Goal: Check status: Check status

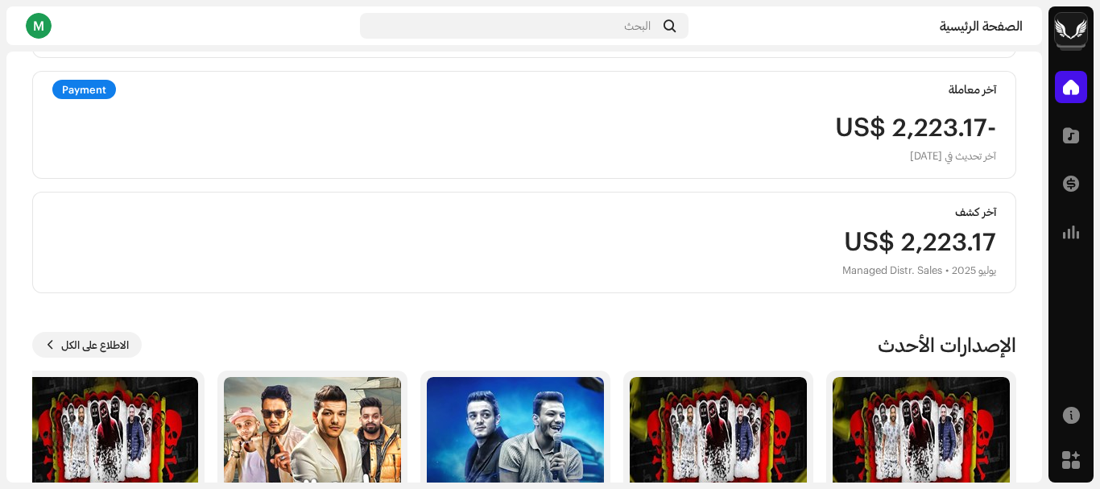
scroll to position [322, 0]
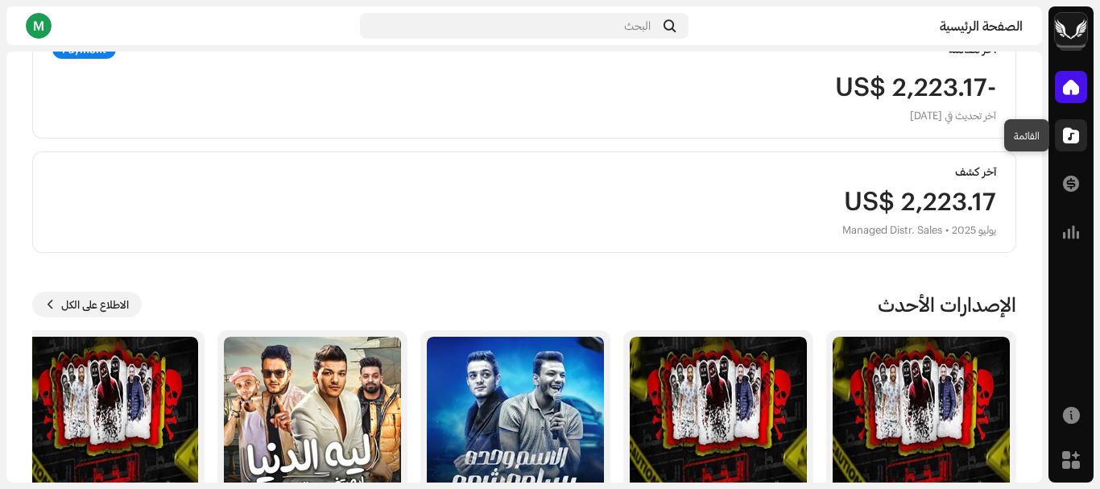
click at [1060, 133] on div at bounding box center [1071, 135] width 32 height 32
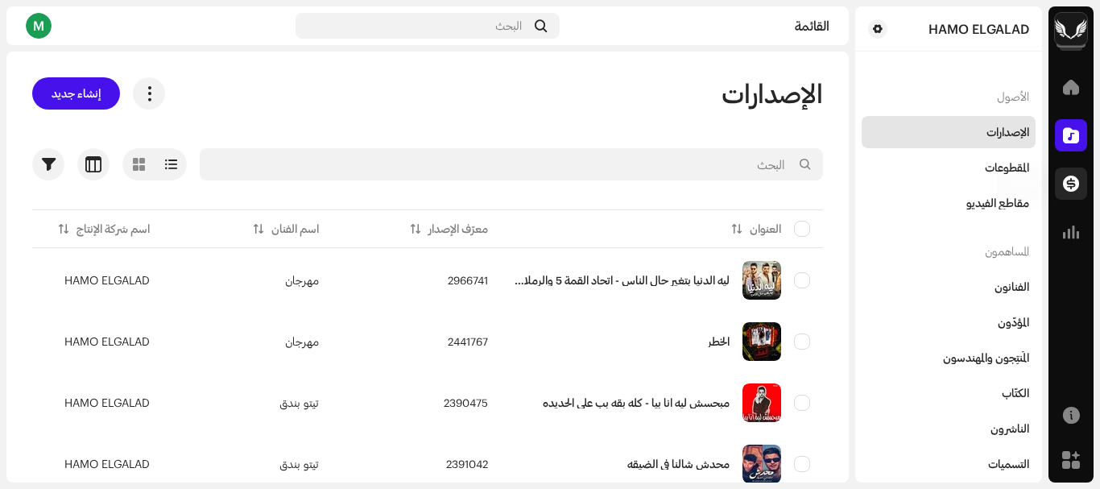
click at [1064, 178] on span at bounding box center [1071, 183] width 16 height 13
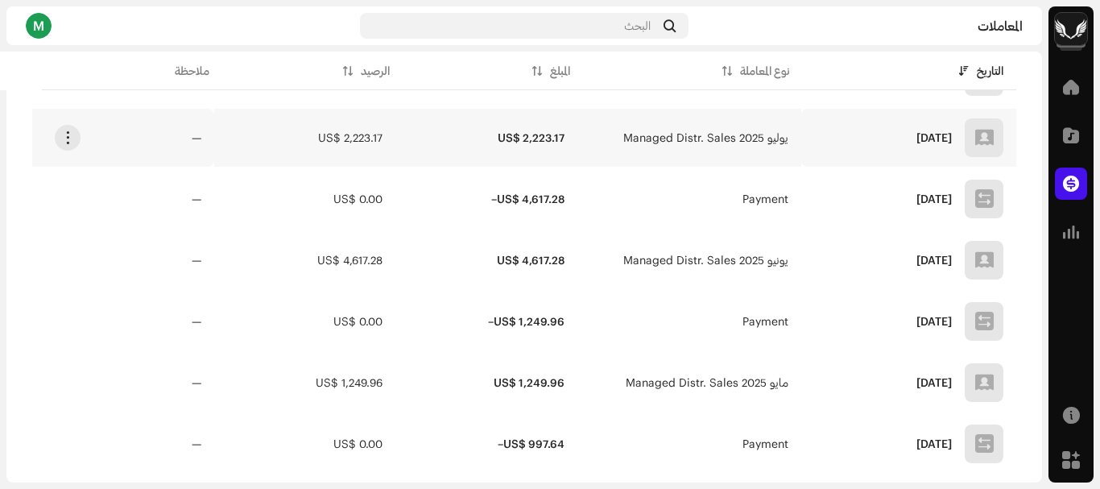
scroll to position [322, 0]
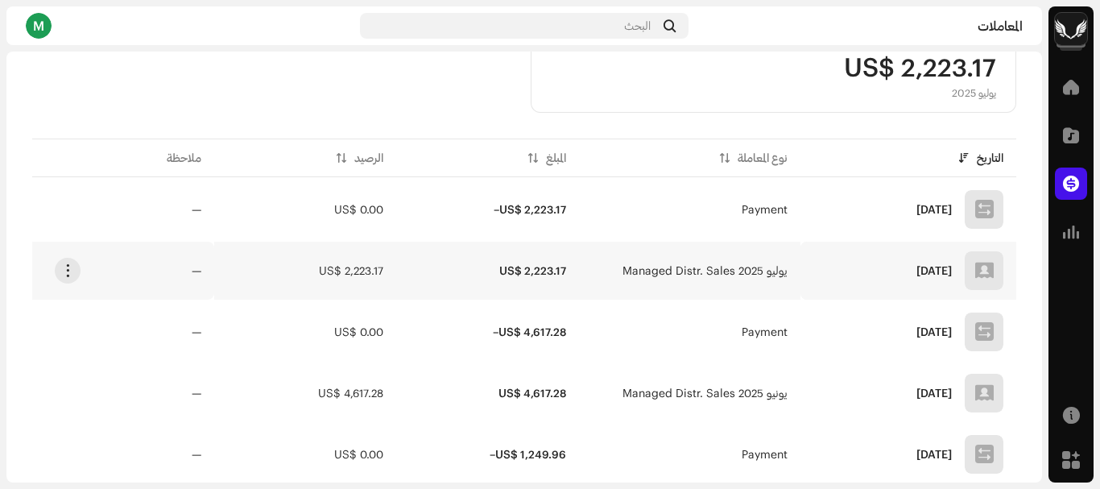
click at [699, 260] on td "يوليو 2025 Managed Distr. Sales" at bounding box center [690, 271] width 222 height 58
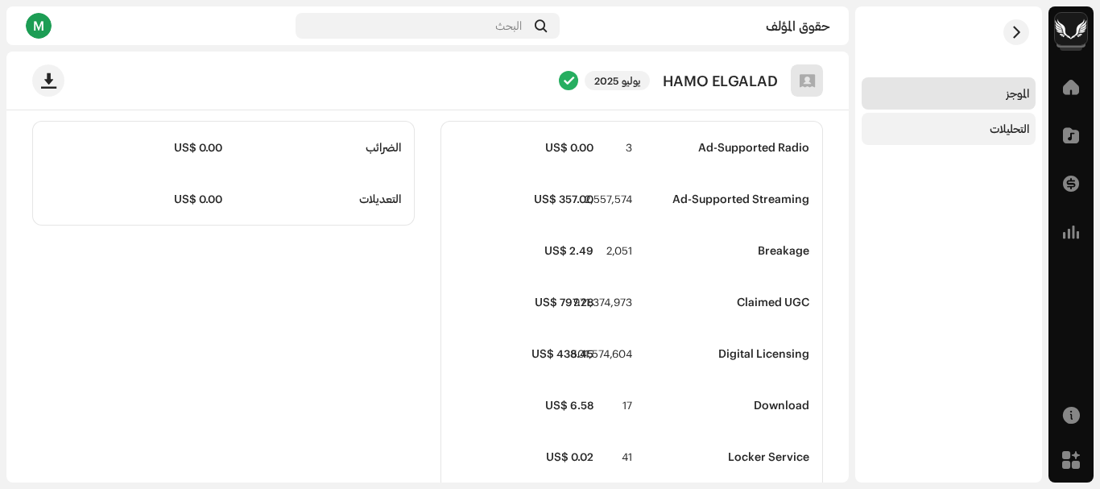
scroll to position [403, 0]
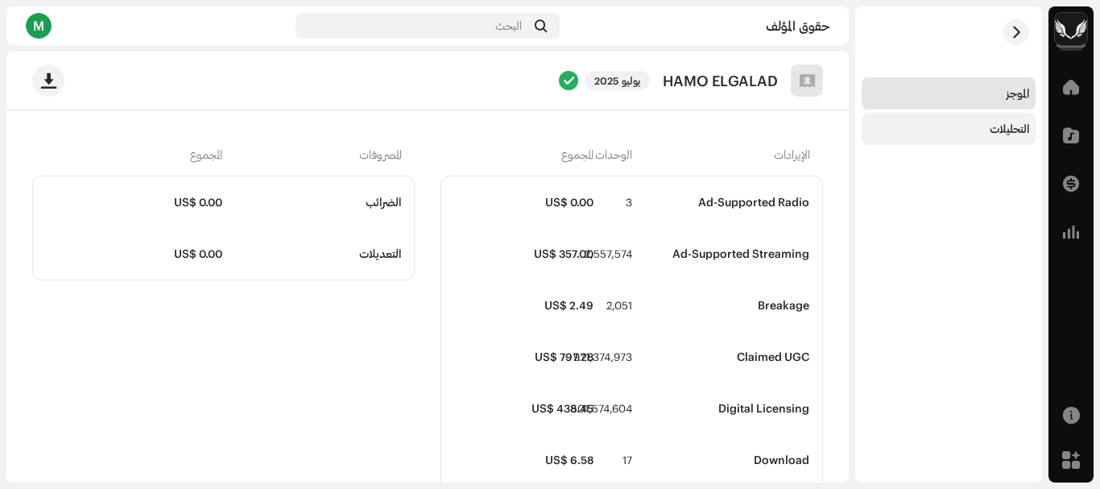
click at [974, 131] on div "التحليلات" at bounding box center [948, 128] width 161 height 13
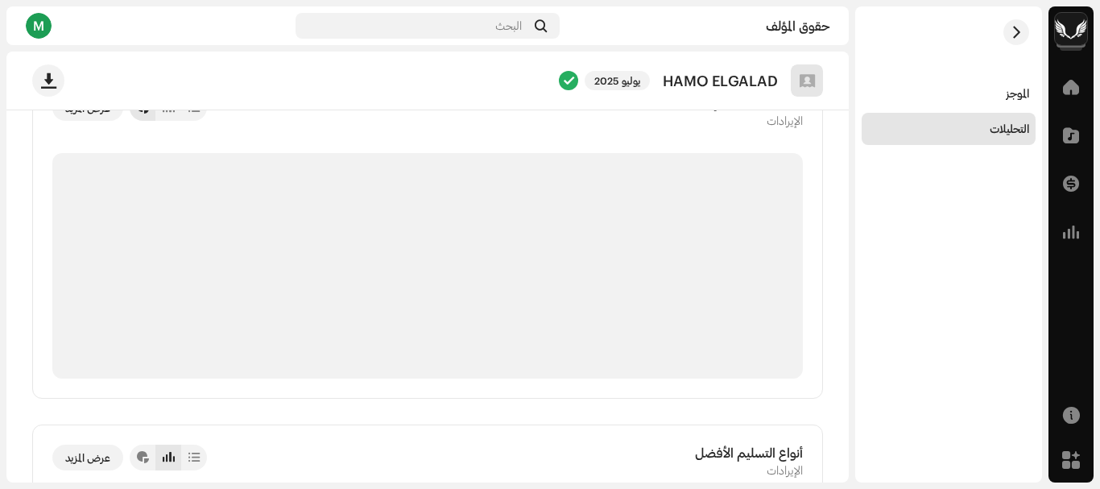
scroll to position [1852, 0]
